Goal: Task Accomplishment & Management: Manage account settings

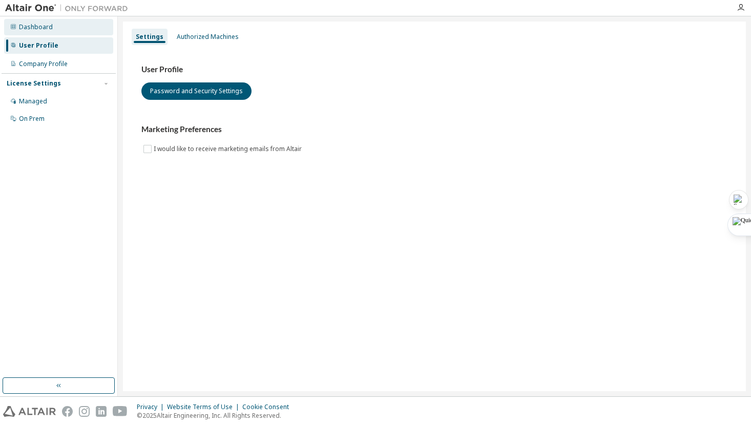
click at [84, 25] on div "Dashboard" at bounding box center [58, 27] width 109 height 16
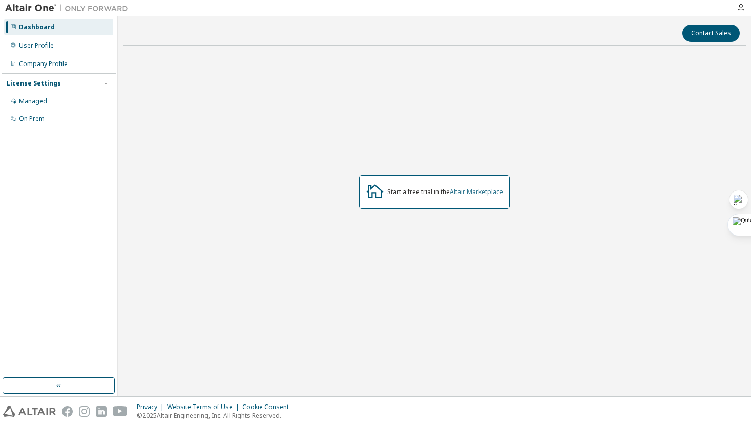
click at [483, 191] on link "Altair Marketplace" at bounding box center [476, 192] width 53 height 9
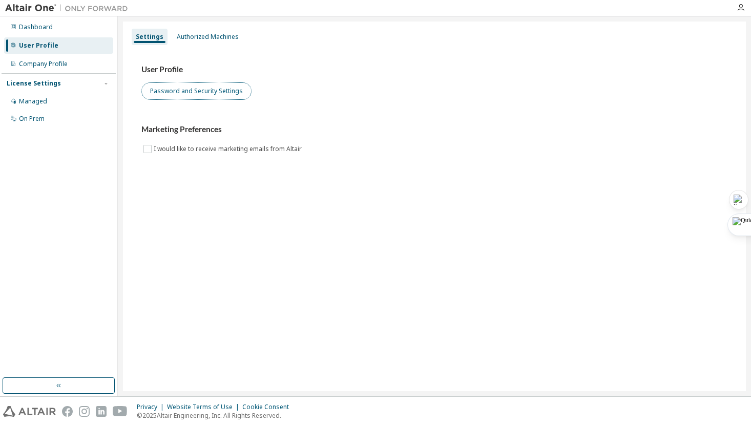
click at [237, 95] on button "Password and Security Settings" at bounding box center [196, 91] width 110 height 17
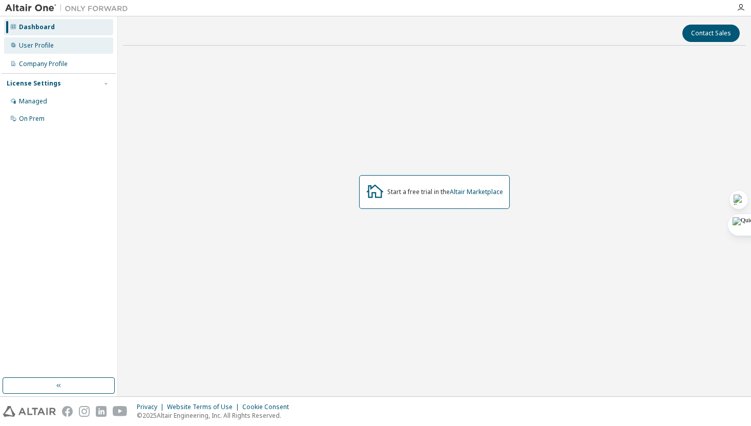
click at [71, 50] on div "User Profile" at bounding box center [58, 45] width 109 height 16
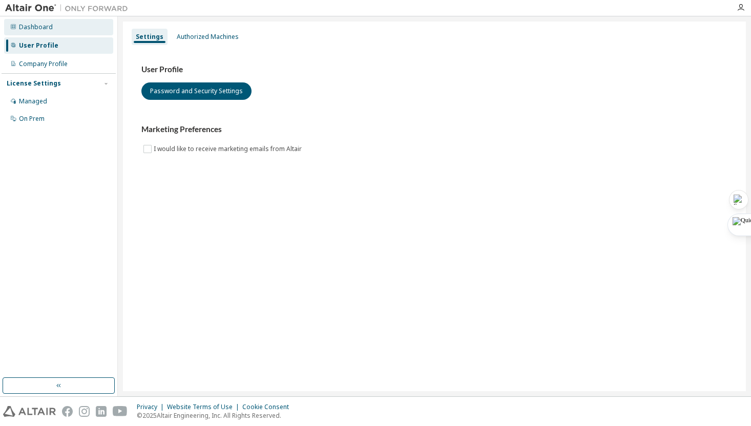
click at [75, 29] on div "Dashboard" at bounding box center [58, 27] width 109 height 16
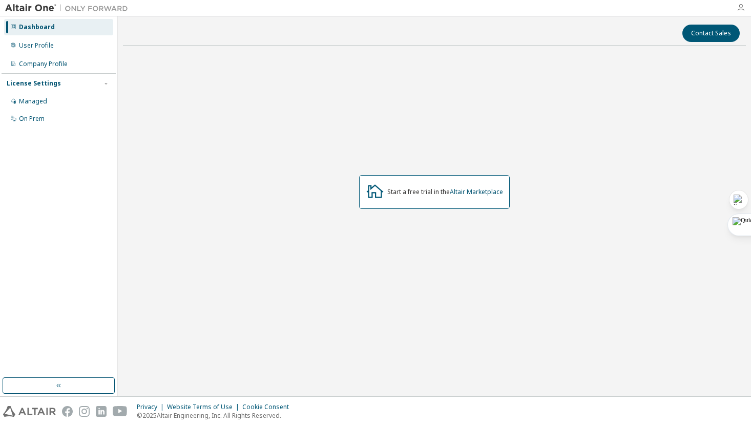
click at [743, 6] on icon "button" at bounding box center [741, 8] width 8 height 8
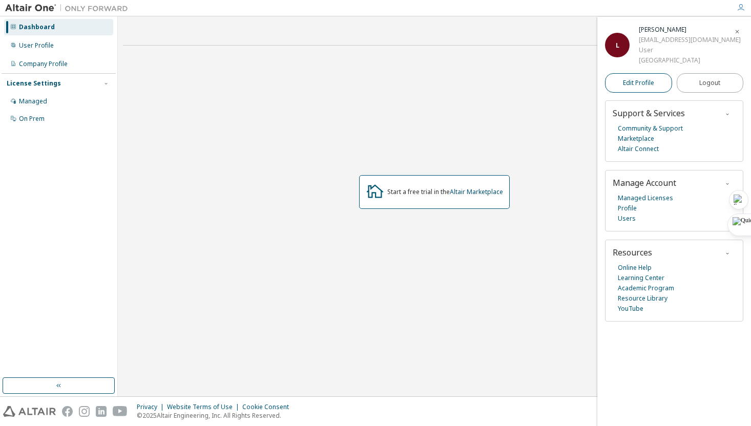
click at [658, 83] on link "Edit Profile" at bounding box center [638, 82] width 67 height 19
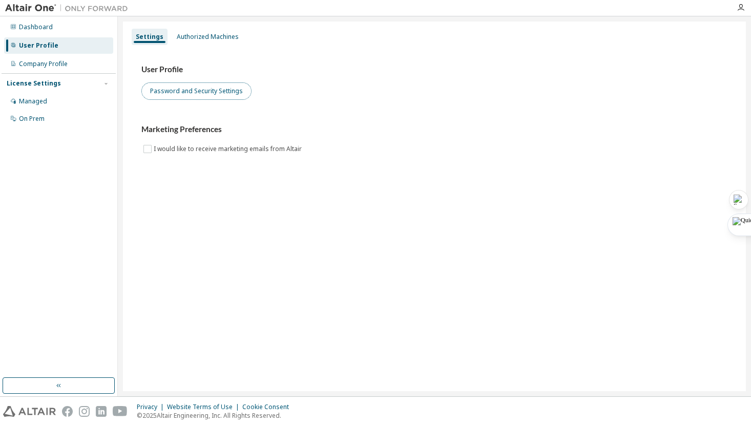
click at [208, 91] on button "Password and Security Settings" at bounding box center [196, 91] width 110 height 17
